Goal: Task Accomplishment & Management: Manage account settings

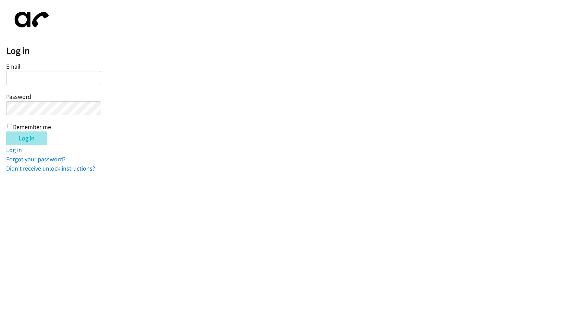
type input "[EMAIL_ADDRESS][DOMAIN_NAME]"
click at [31, 138] on input "Log in" at bounding box center [26, 138] width 41 height 14
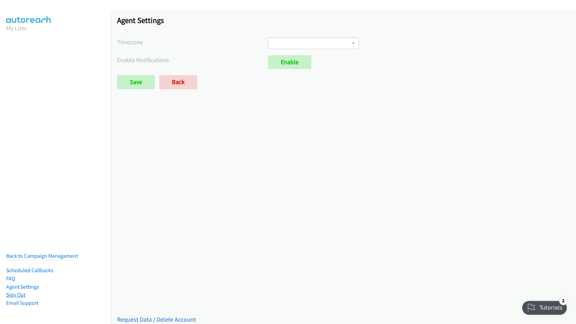
click at [14, 291] on link "Sign Out" at bounding box center [15, 294] width 19 height 7
